Goal: Task Accomplishment & Management: Use online tool/utility

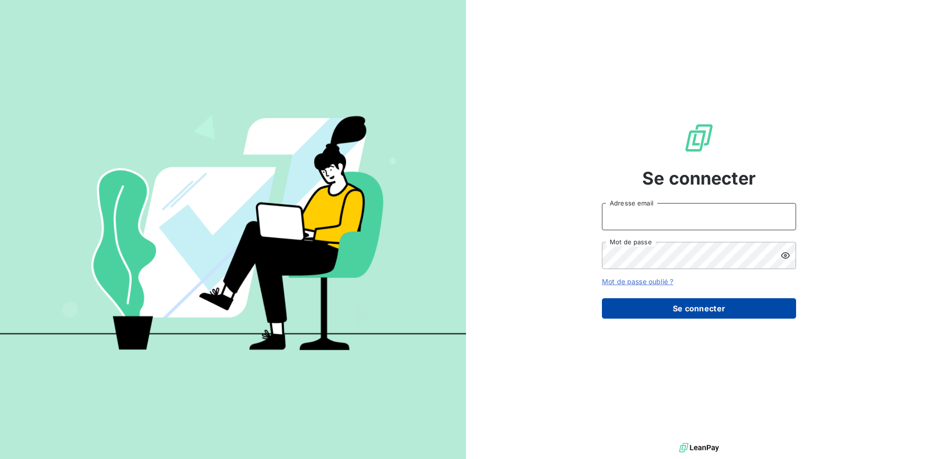
type input "[PERSON_NAME][EMAIL_ADDRESS][DOMAIN_NAME]"
click at [759, 304] on button "Se connecter" at bounding box center [699, 308] width 194 height 20
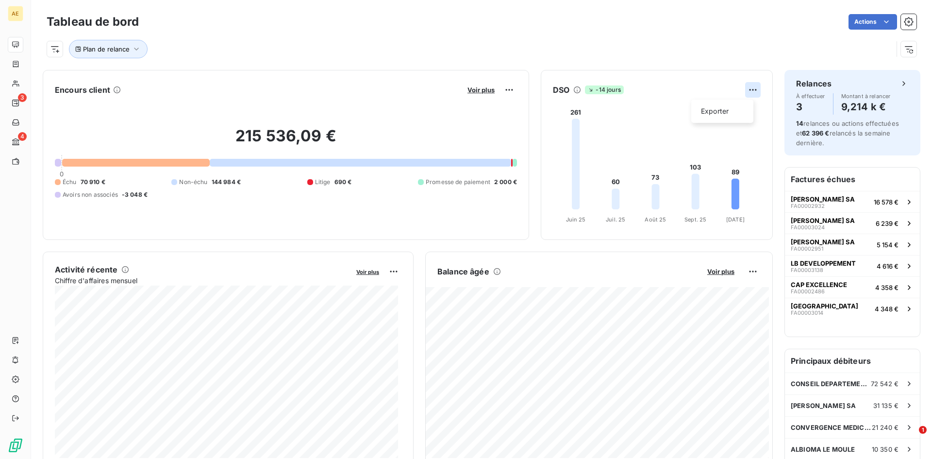
click at [747, 88] on html "AE 3 4 Tableau de bord Actions Plan de relance Encours client Voir plus 215 536…" at bounding box center [466, 229] width 932 height 459
click at [668, 114] on html "AE 3 4 Tableau de bord Actions Plan de relance Encours client Voir plus 215 536…" at bounding box center [466, 229] width 932 height 459
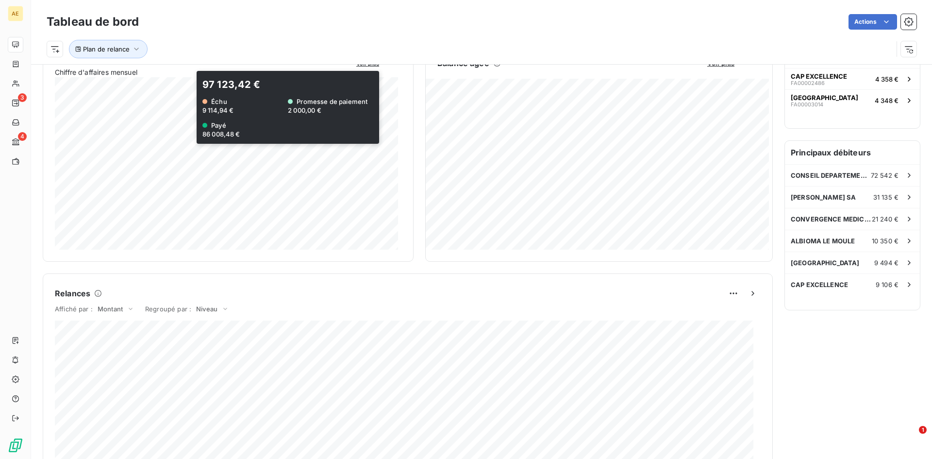
scroll to position [146, 0]
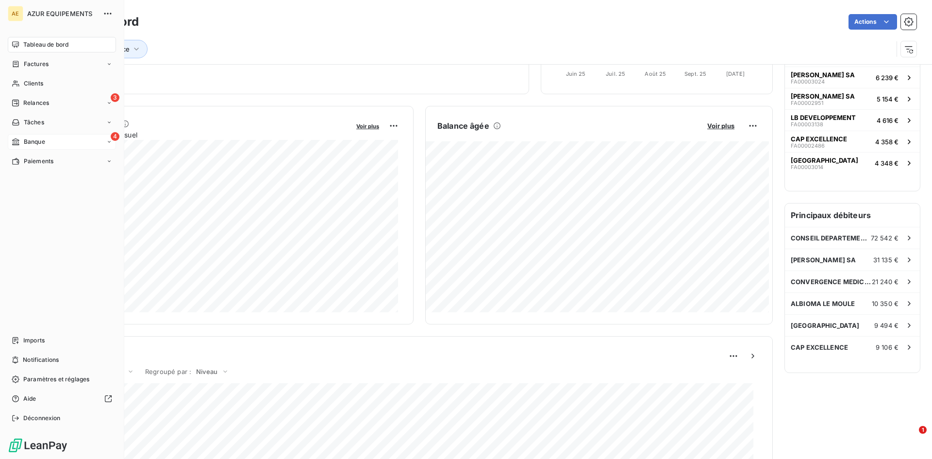
click at [29, 141] on span "Banque" at bounding box center [34, 141] width 21 height 9
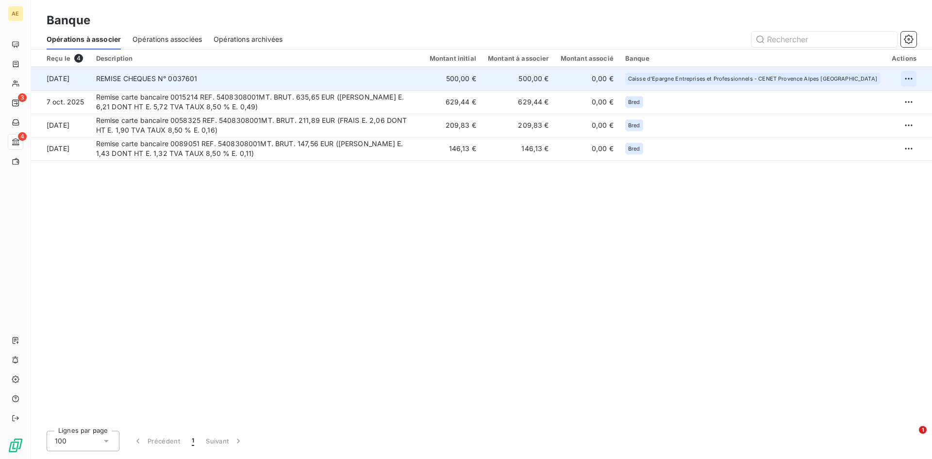
click at [910, 77] on html "AE 3 4 Banque Opérations à associer Opérations associées Opérations archivées R…" at bounding box center [466, 229] width 932 height 459
click at [884, 103] on div "Archiver l’opération" at bounding box center [875, 100] width 75 height 16
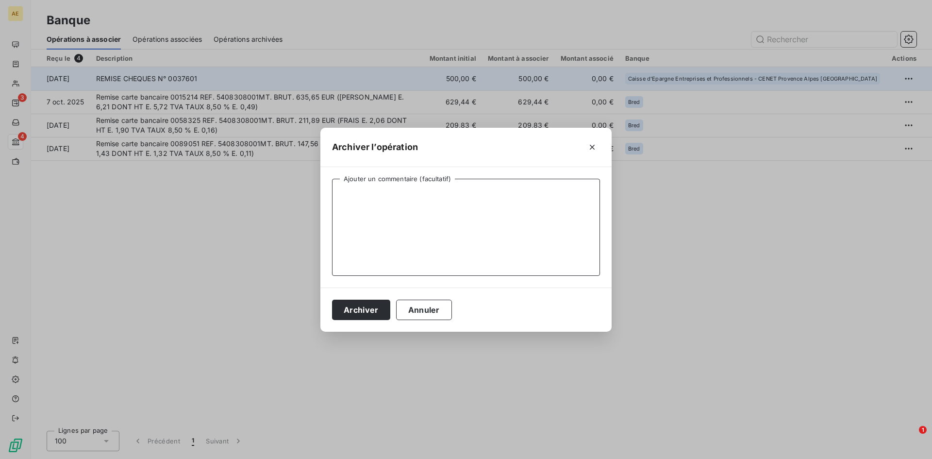
click at [412, 214] on textarea "Ajouter un commentaire (facultatif)" at bounding box center [466, 227] width 268 height 97
type textarea "DERNIER REGLEMENT PAR [PERSON_NAME] ENCAISSE CLIENT ACM EXPERTISES"
click at [353, 308] on button "Archiver" at bounding box center [361, 310] width 58 height 20
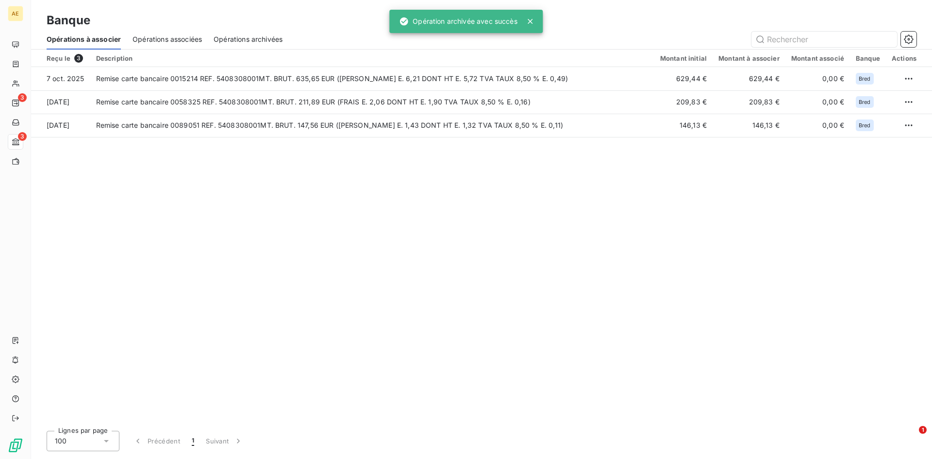
click at [229, 39] on span "Opérations archivées" at bounding box center [248, 39] width 69 height 10
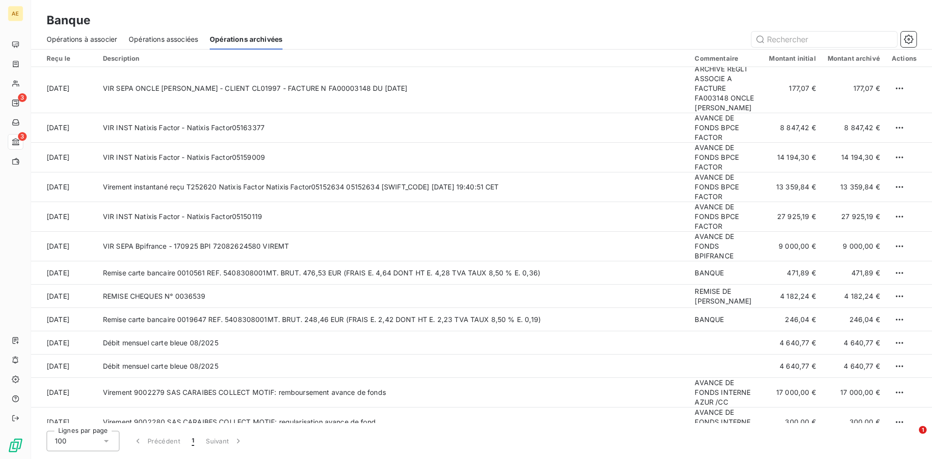
scroll to position [49, 0]
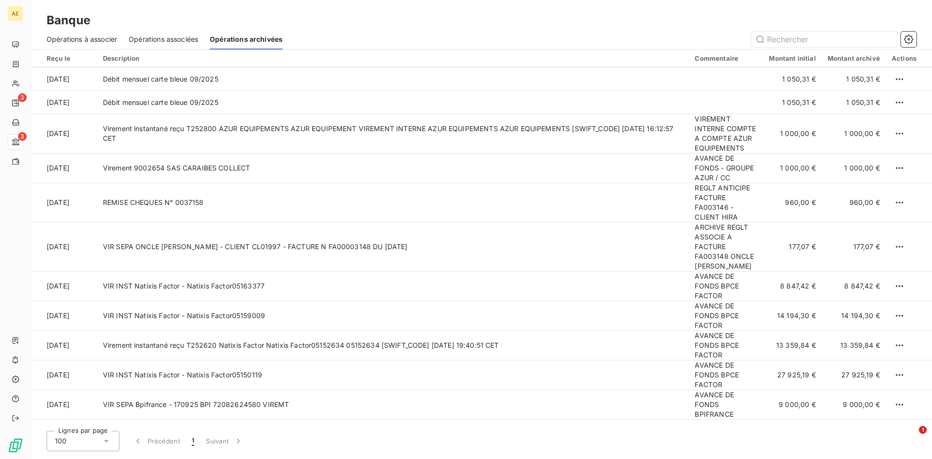
click at [86, 41] on span "Opérations à associer" at bounding box center [82, 39] width 70 height 10
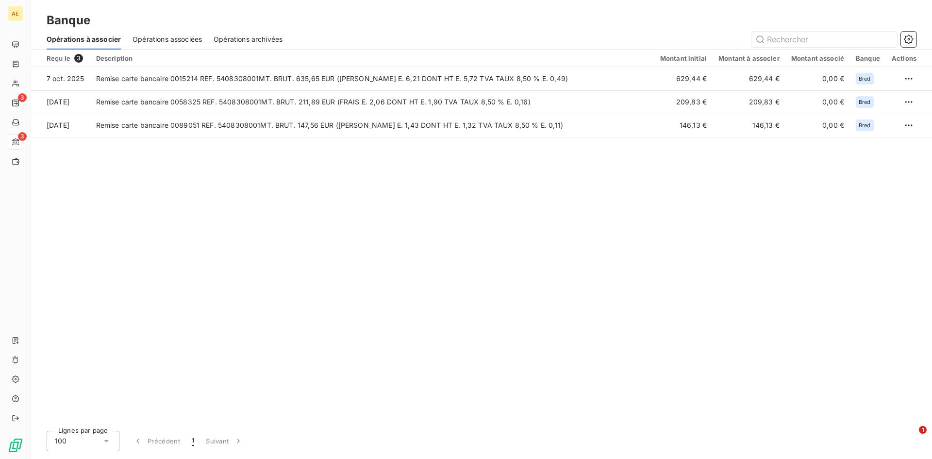
click at [153, 40] on span "Opérations associées" at bounding box center [167, 39] width 69 height 10
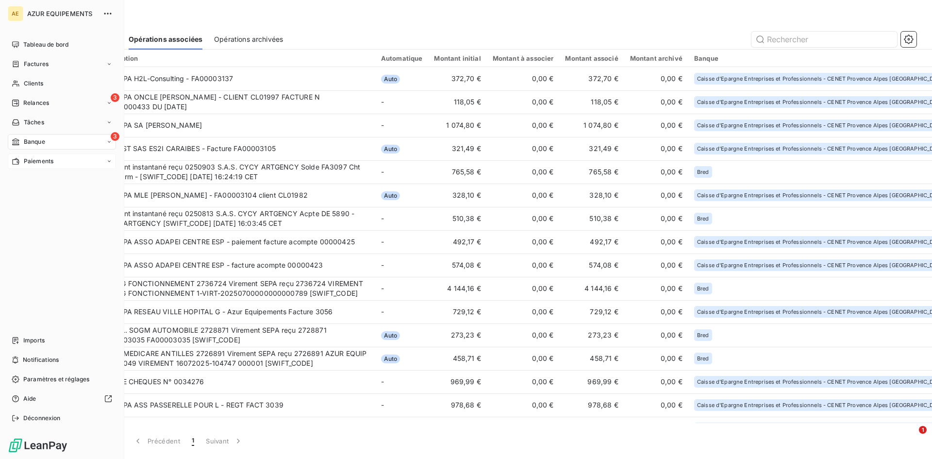
click at [17, 159] on icon at bounding box center [15, 161] width 7 height 7
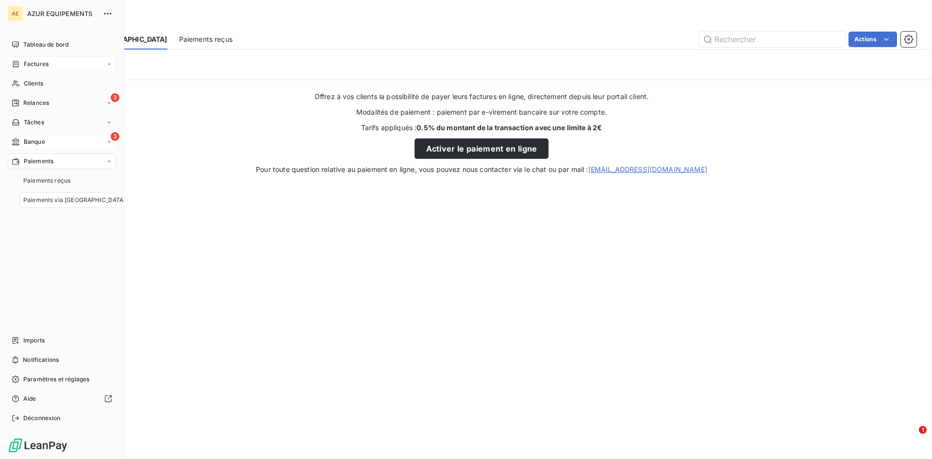
click at [35, 64] on span "Factures" at bounding box center [36, 64] width 25 height 9
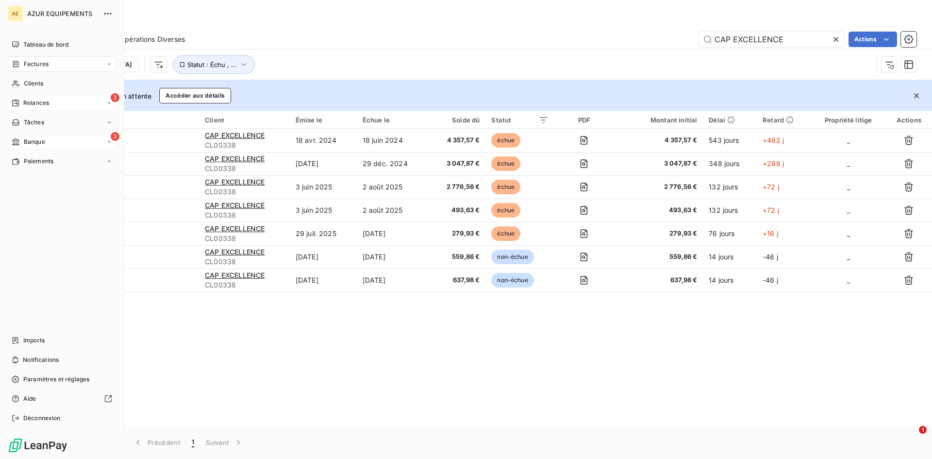
click at [36, 101] on span "Relances" at bounding box center [36, 103] width 26 height 9
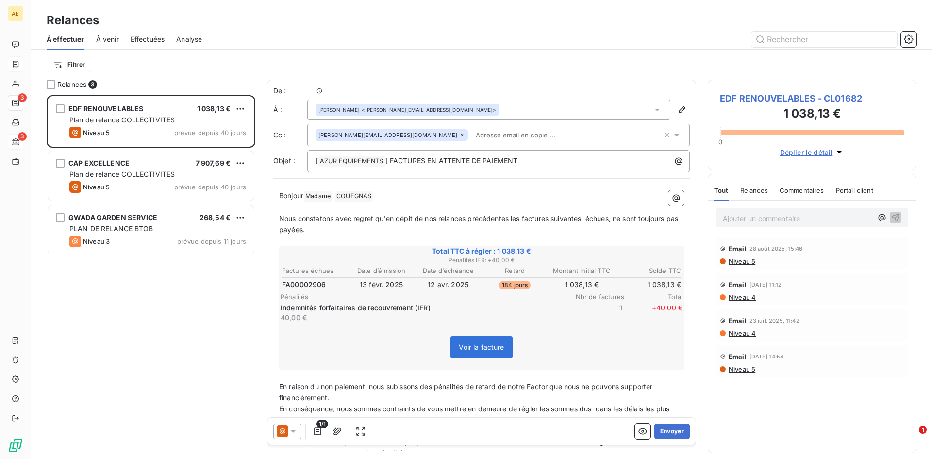
scroll to position [356, 201]
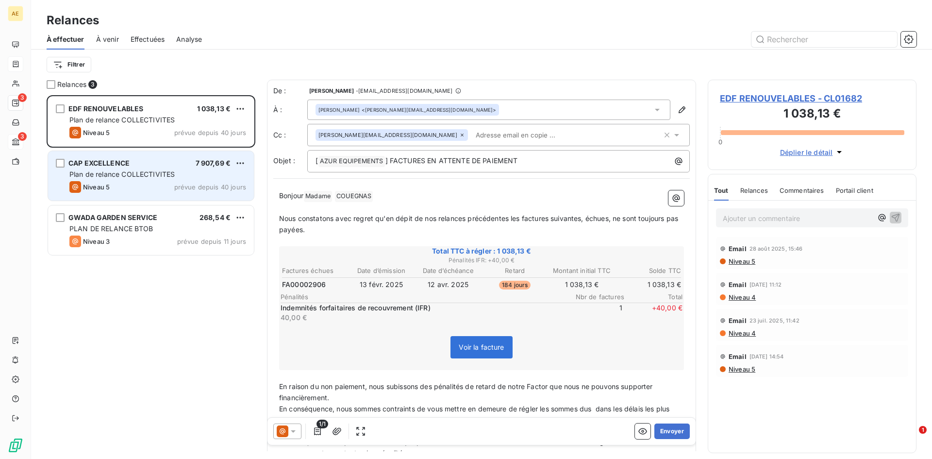
click at [103, 169] on div "CAP EXCELLENCE 7 907,69 € Plan de relance COLLECTIVITES Niveau 5 prévue depuis …" at bounding box center [151, 176] width 206 height 50
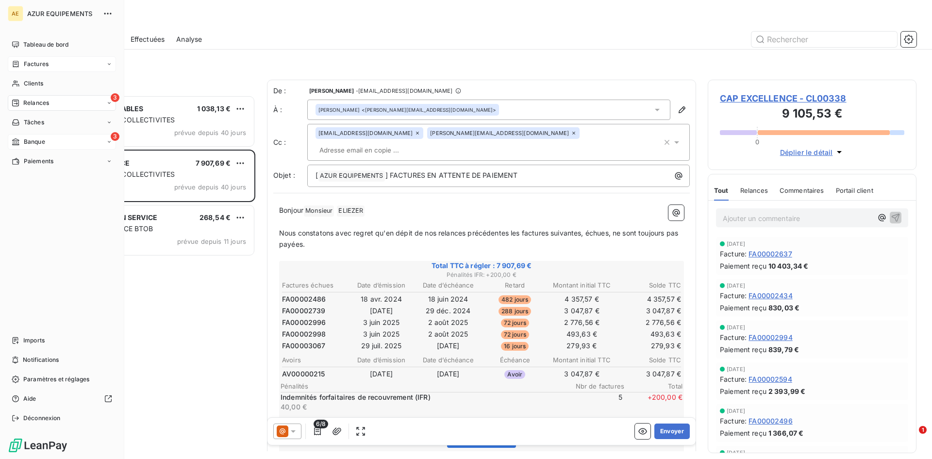
click at [29, 63] on span "Factures" at bounding box center [36, 64] width 25 height 9
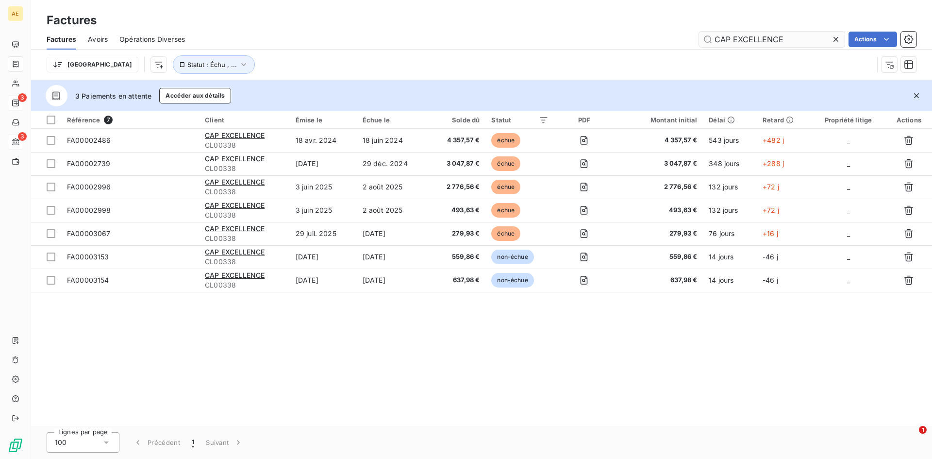
click at [755, 36] on input "CAP EXCELLENCE" at bounding box center [772, 40] width 146 height 16
click at [239, 62] on icon "button" at bounding box center [244, 65] width 10 height 10
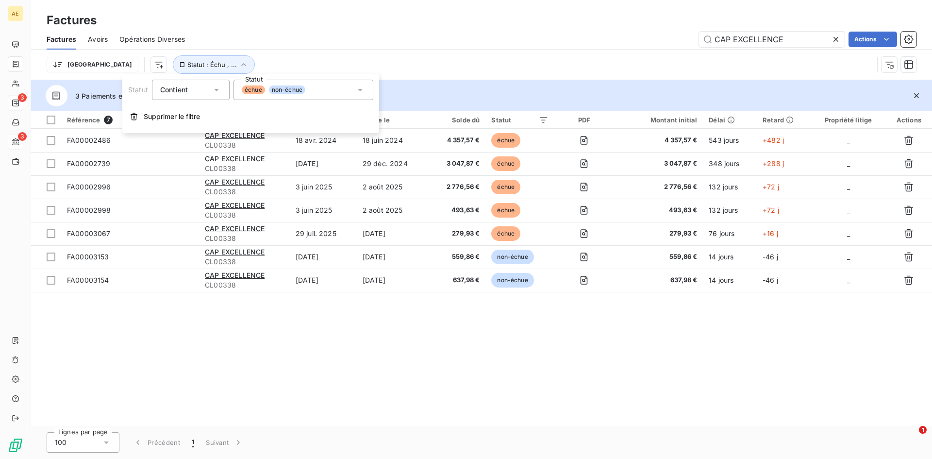
click at [361, 90] on icon at bounding box center [360, 90] width 10 height 10
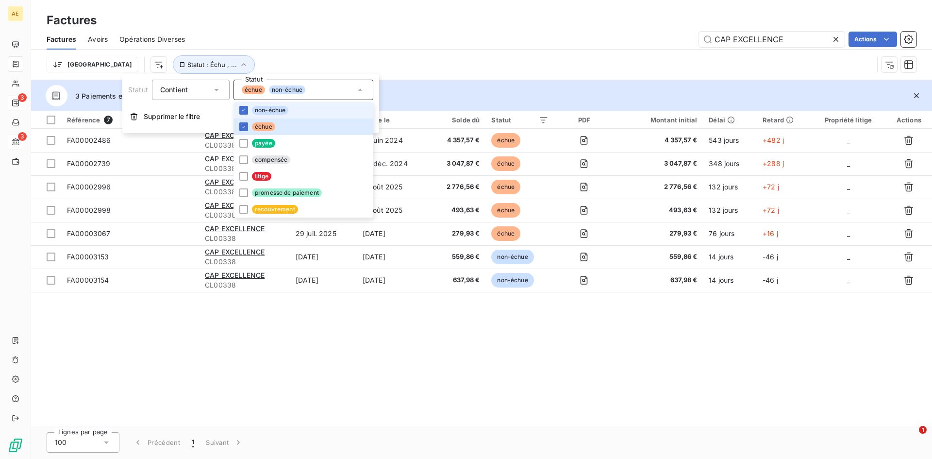
click at [361, 90] on icon at bounding box center [360, 90] width 4 height 2
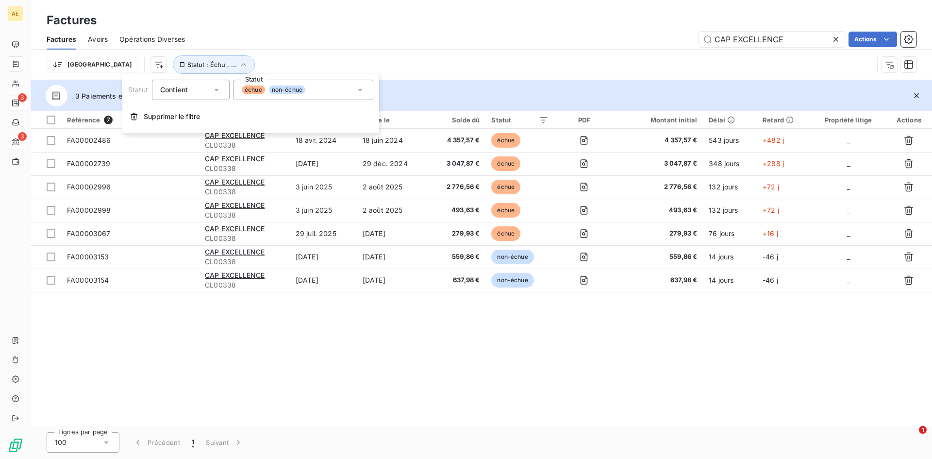
click at [217, 93] on icon at bounding box center [217, 90] width 10 height 10
click at [358, 89] on icon at bounding box center [360, 90] width 5 height 2
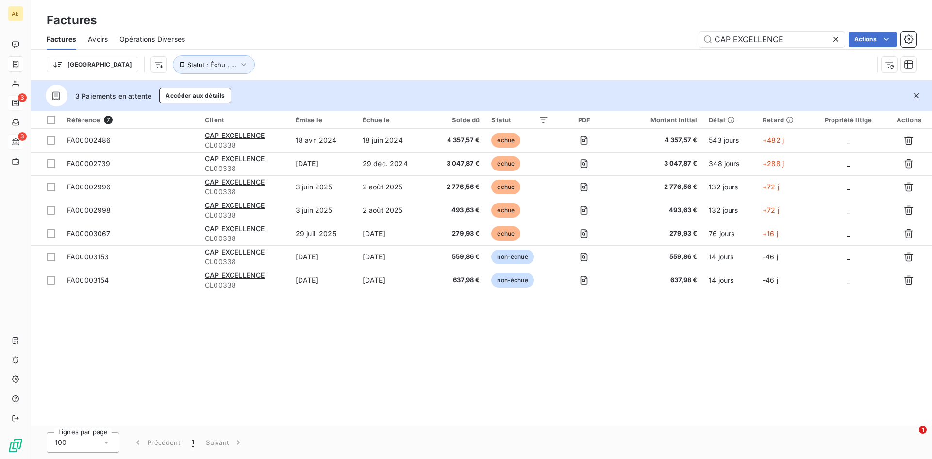
click at [378, 339] on div "Référence 7 Client Émise le Échue le Solde dû Statut PDF Montant initial Délai …" at bounding box center [481, 268] width 901 height 315
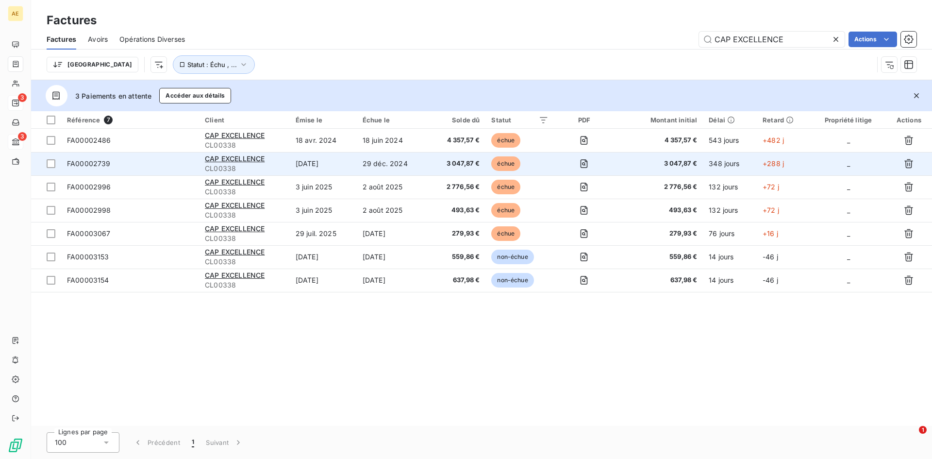
click at [87, 161] on span "FA00002739" at bounding box center [89, 163] width 44 height 8
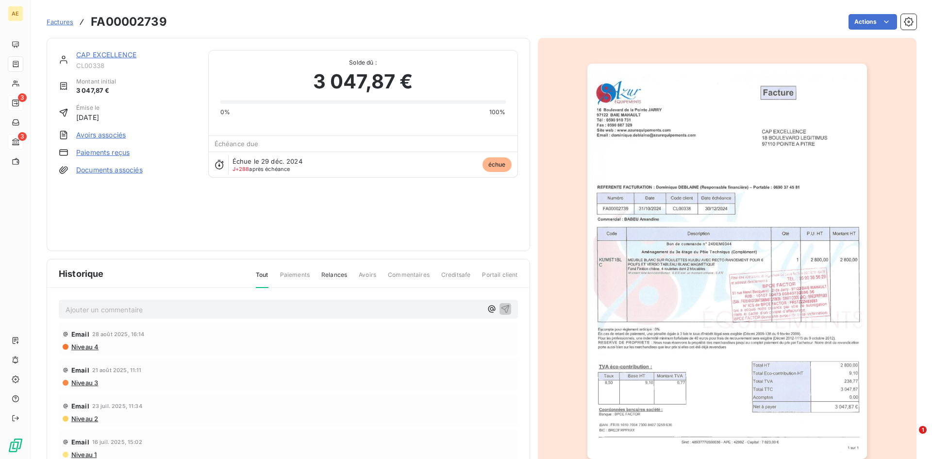
click at [115, 136] on link "Avoirs associés" at bounding box center [101, 135] width 50 height 10
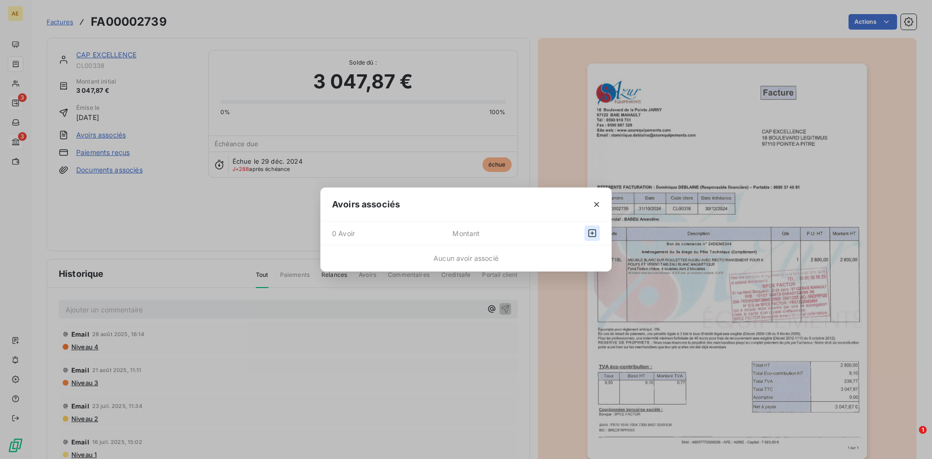
click at [592, 233] on icon "button" at bounding box center [592, 233] width 8 height 8
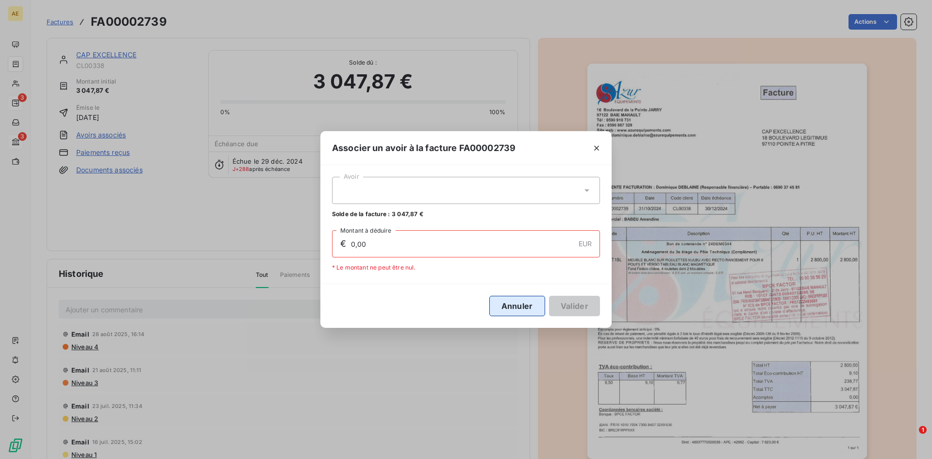
click at [523, 313] on button "Annuler" at bounding box center [517, 306] width 56 height 20
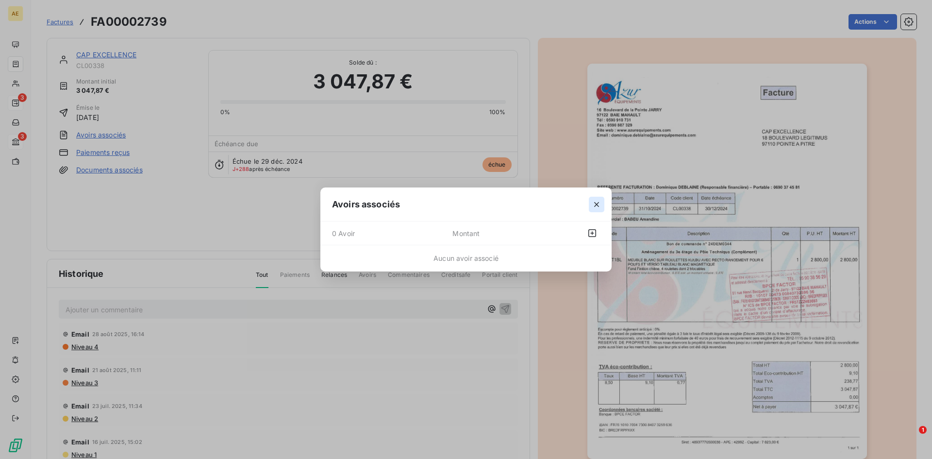
click at [598, 202] on icon "button" at bounding box center [596, 204] width 5 height 5
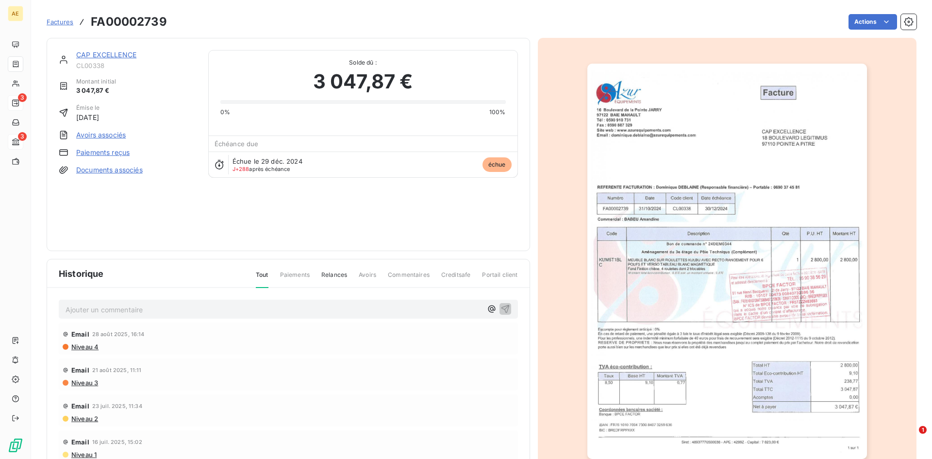
scroll to position [42, 0]
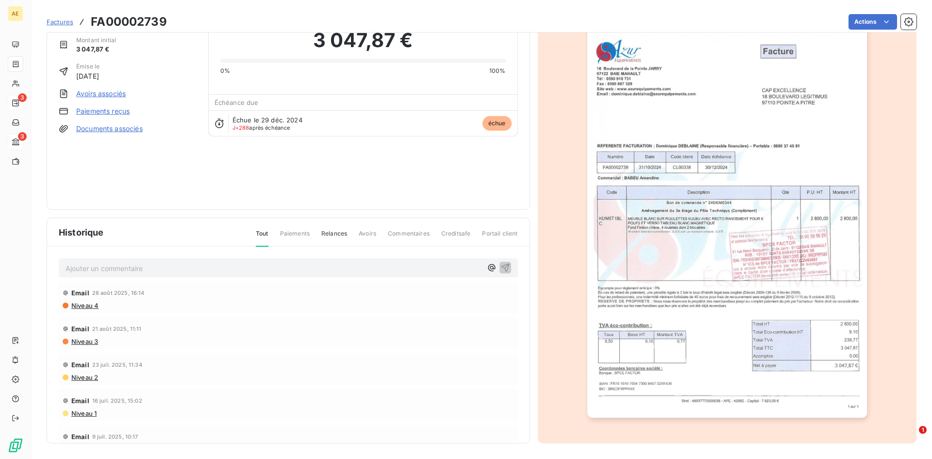
click at [90, 95] on link "Avoirs associés" at bounding box center [101, 94] width 50 height 10
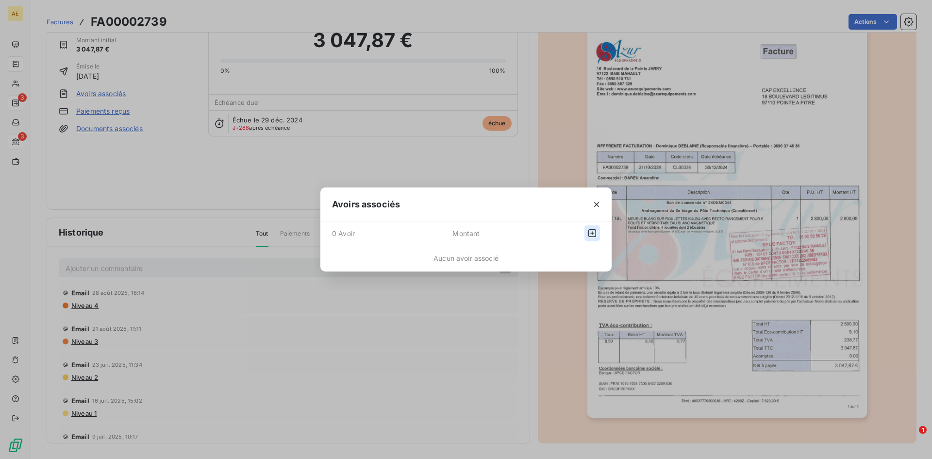
click at [591, 232] on icon "button" at bounding box center [592, 233] width 10 height 10
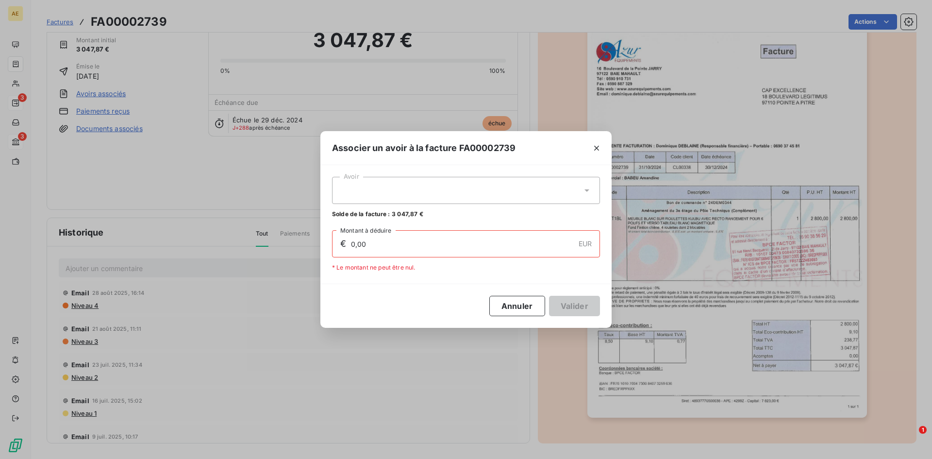
click at [588, 189] on icon at bounding box center [587, 190] width 10 height 10
click at [374, 217] on span "AV00000215" at bounding box center [357, 214] width 38 height 7
type input "3 047,87"
click at [564, 305] on button "Valider" at bounding box center [574, 306] width 51 height 20
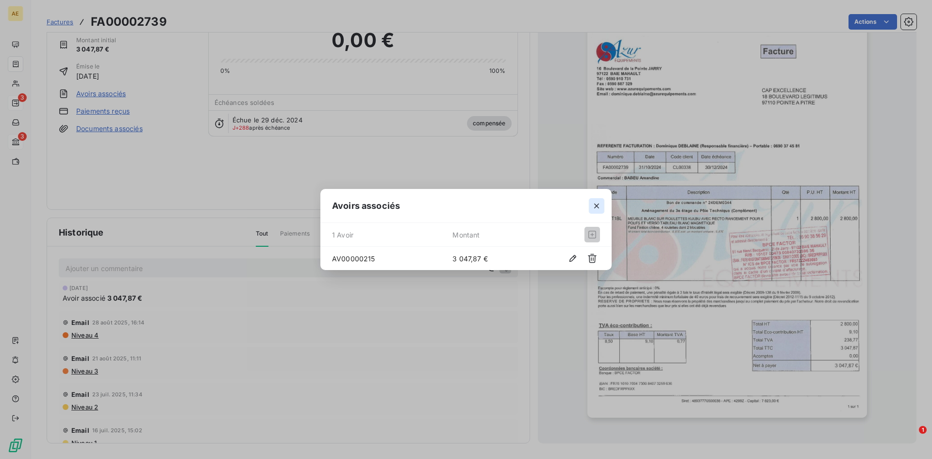
click at [596, 203] on icon "button" at bounding box center [597, 206] width 10 height 10
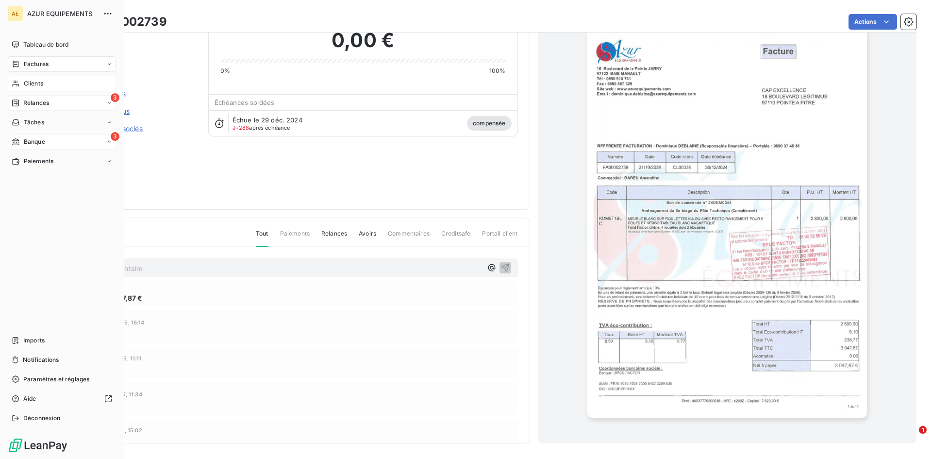
click at [25, 84] on span "Clients" at bounding box center [33, 83] width 19 height 9
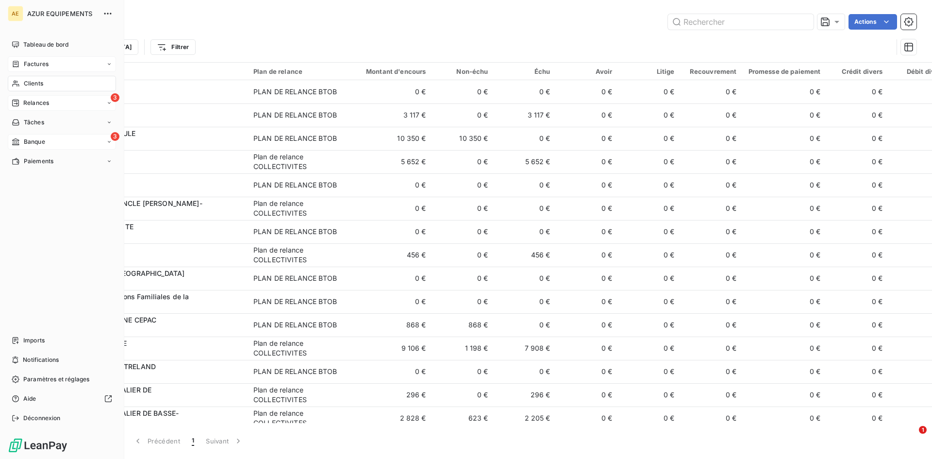
click at [27, 61] on span "Factures" at bounding box center [36, 64] width 25 height 9
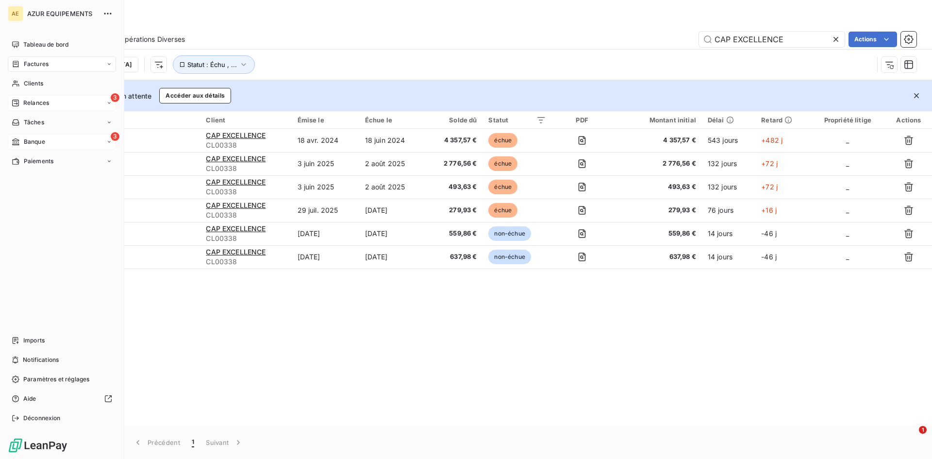
click at [42, 104] on span "Relances" at bounding box center [36, 103] width 26 height 9
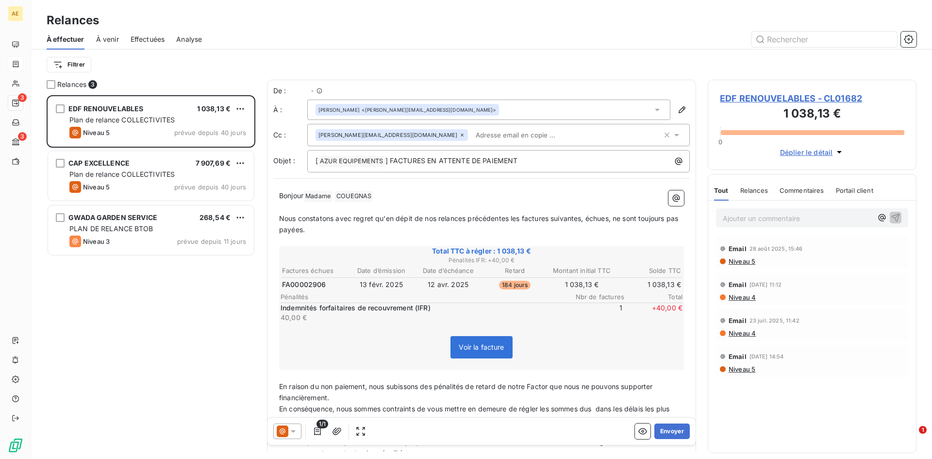
scroll to position [356, 201]
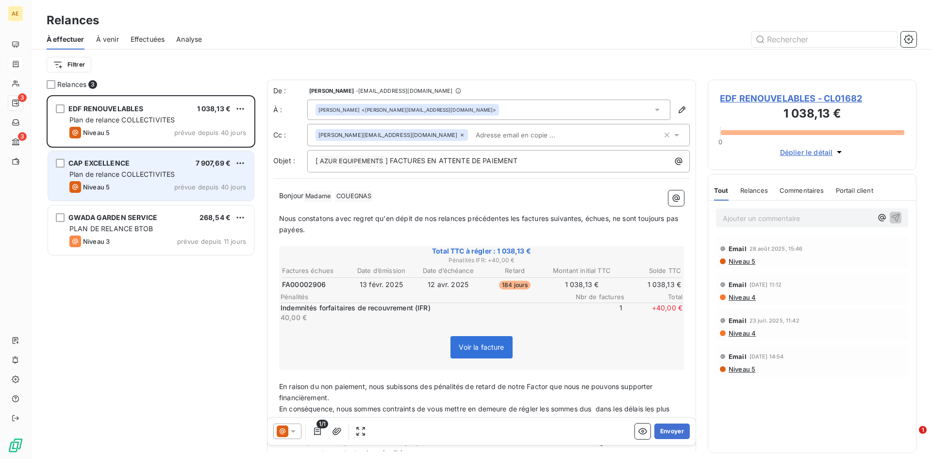
click at [148, 174] on span "Plan de relance COLLECTIVITES" at bounding box center [121, 174] width 105 height 8
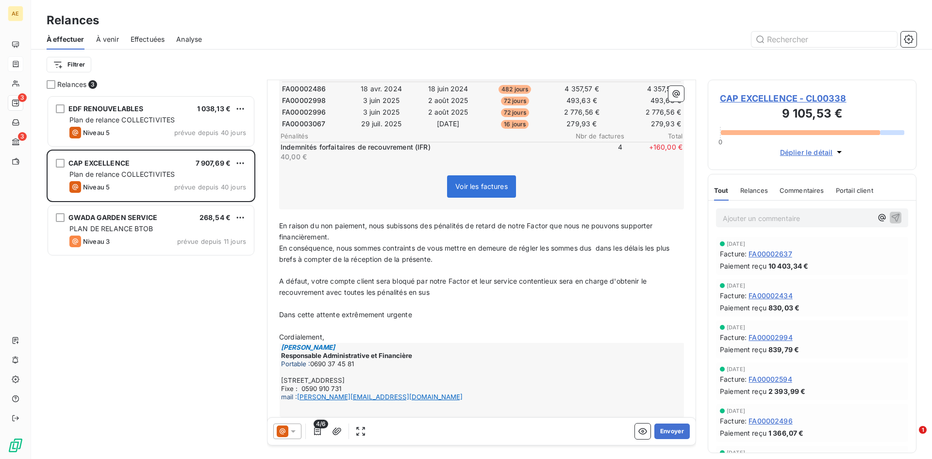
scroll to position [215, 0]
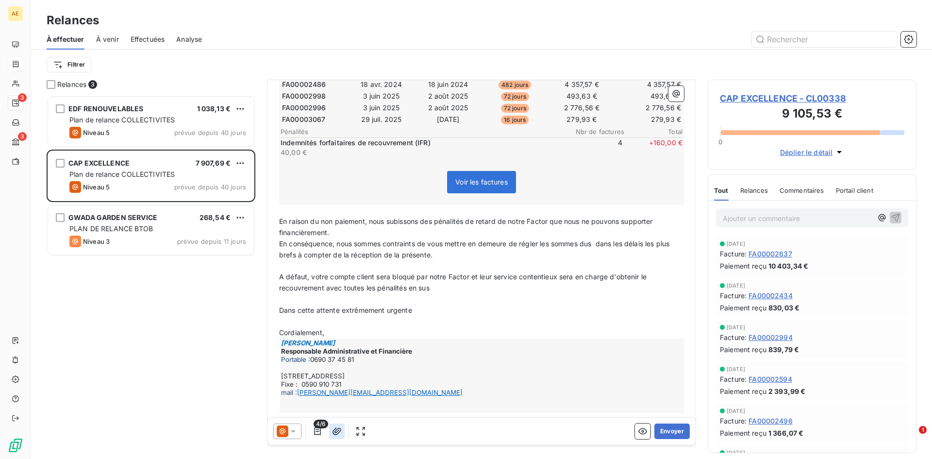
click at [339, 431] on icon "button" at bounding box center [337, 431] width 10 height 10
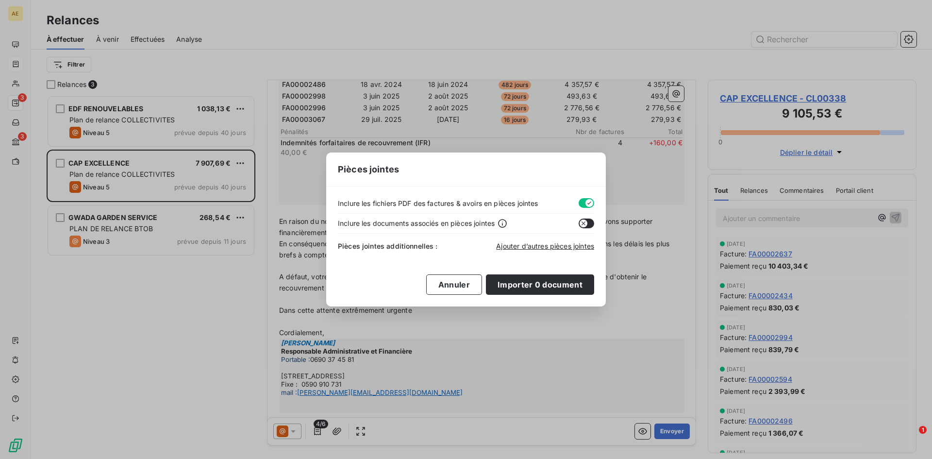
click at [591, 223] on button "button" at bounding box center [587, 223] width 16 height 10
click at [511, 246] on span "Ajouter d’autres pièces jointes" at bounding box center [545, 246] width 98 height 8
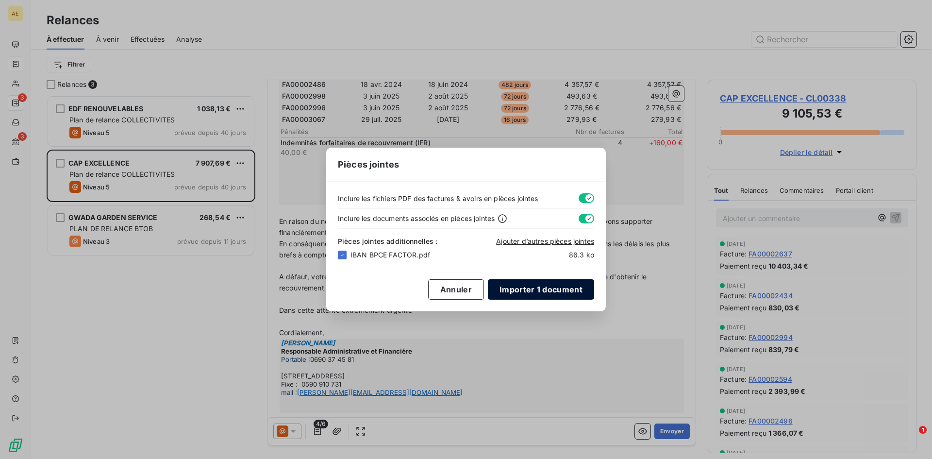
click at [553, 287] on button "Importer 1 document" at bounding box center [541, 289] width 106 height 20
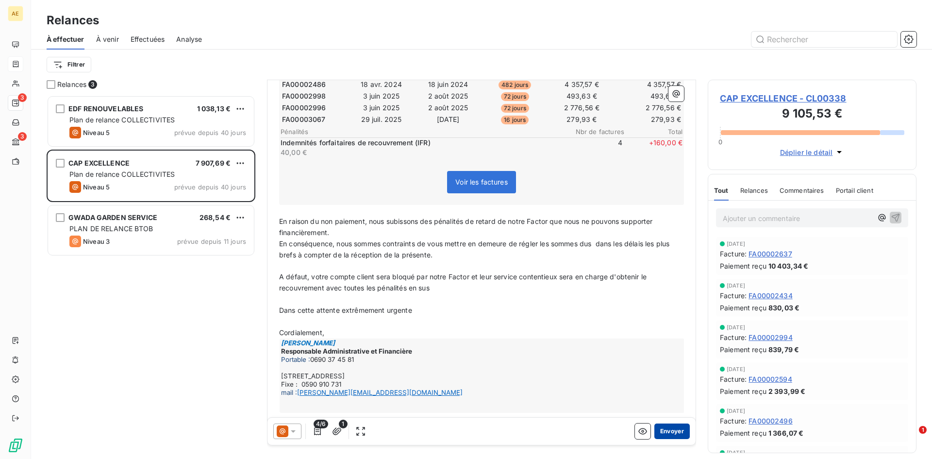
click at [666, 429] on button "Envoyer" at bounding box center [671, 431] width 35 height 16
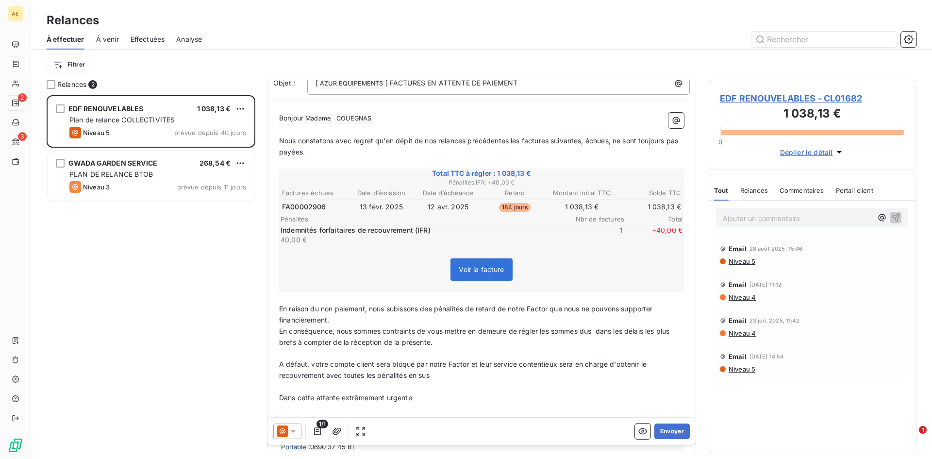
scroll to position [98, 0]
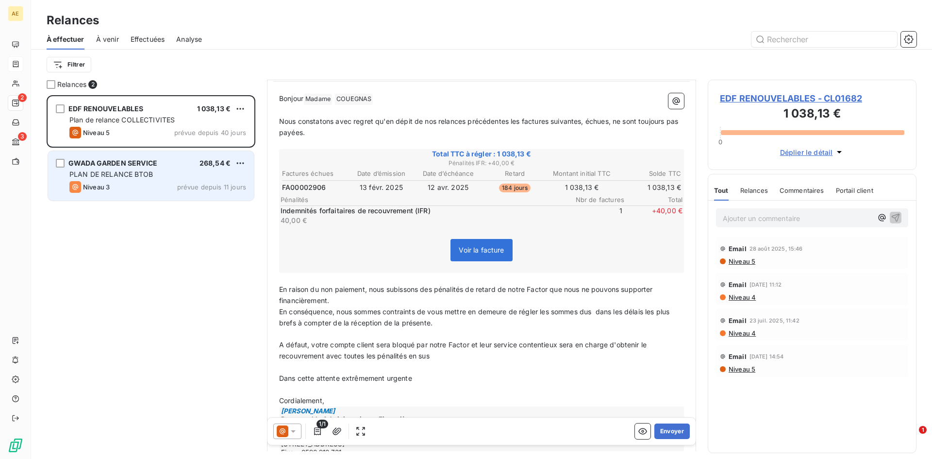
click at [149, 165] on span "GWADA GARDEN SERVICE" at bounding box center [112, 163] width 89 height 8
